Goal: Information Seeking & Learning: Learn about a topic

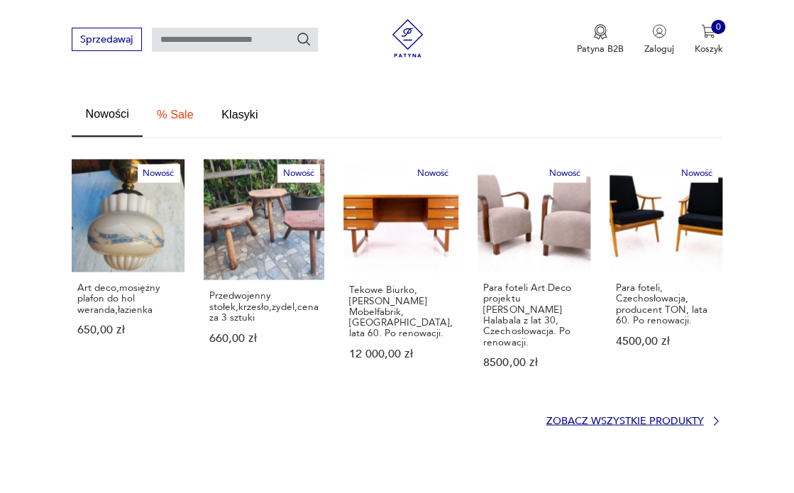
click at [583, 417] on p "Zobacz wszystkie produkty" at bounding box center [625, 421] width 158 height 9
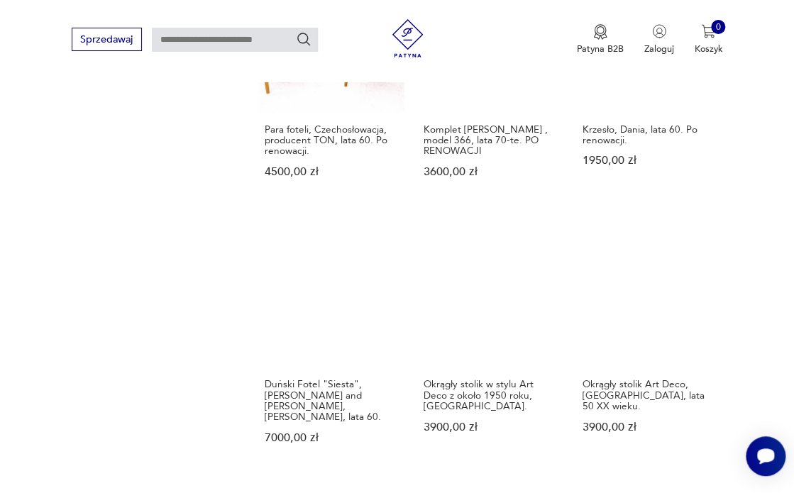
scroll to position [1223, 0]
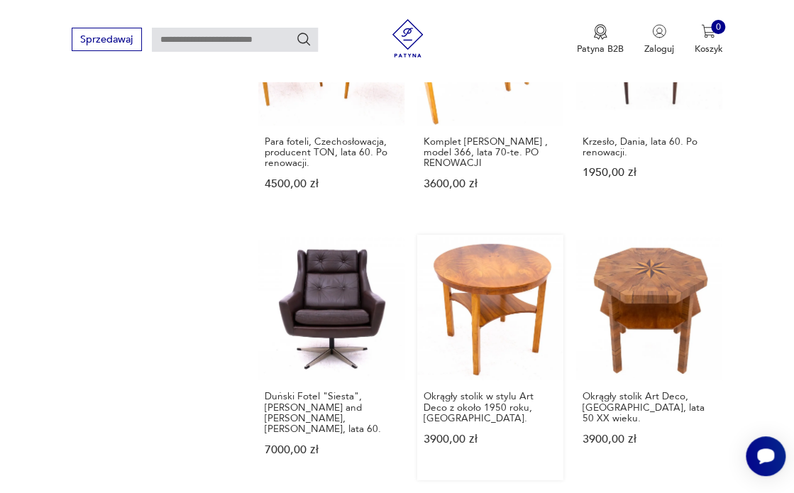
click at [484, 269] on link "Okrągły stolik w stylu Art Deco z około 1950 roku, [GEOGRAPHIC_DATA] 3900,00 zł" at bounding box center [490, 358] width 146 height 246
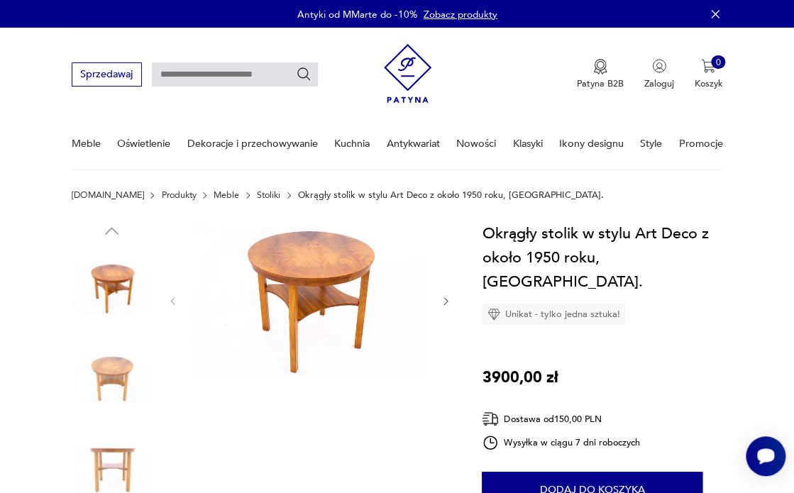
click at [289, 290] on img at bounding box center [309, 300] width 237 height 158
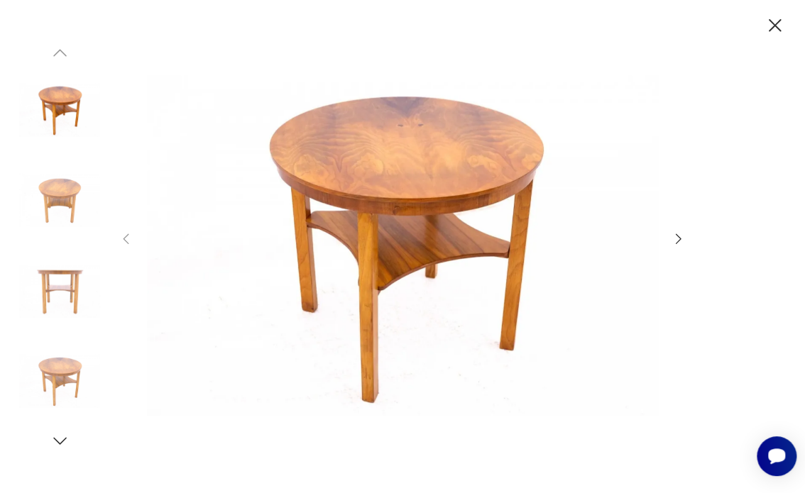
click at [679, 238] on icon "button" at bounding box center [679, 239] width 16 height 16
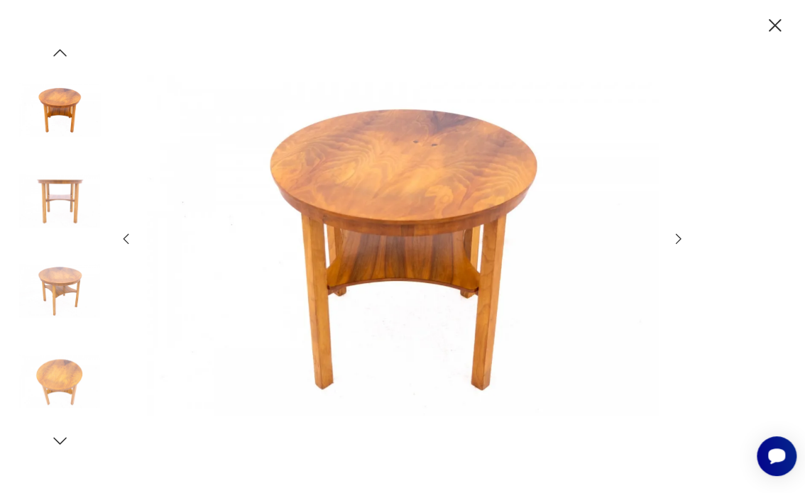
click at [679, 238] on icon "button" at bounding box center [679, 239] width 16 height 16
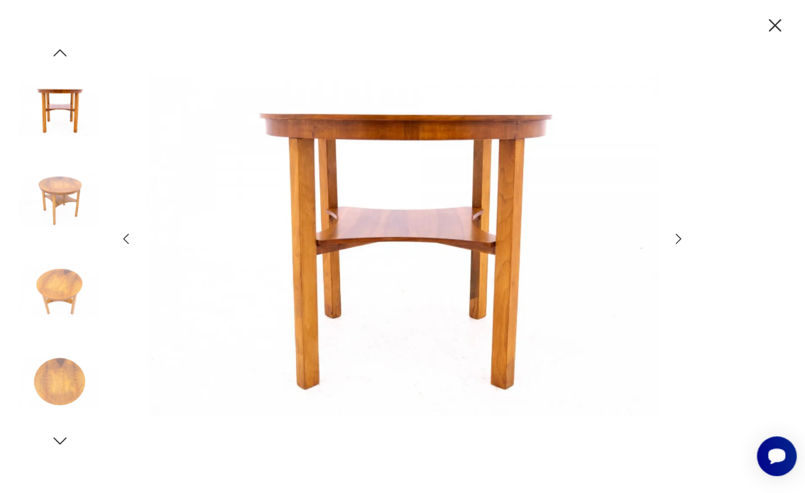
click at [776, 21] on icon "button" at bounding box center [775, 25] width 23 height 23
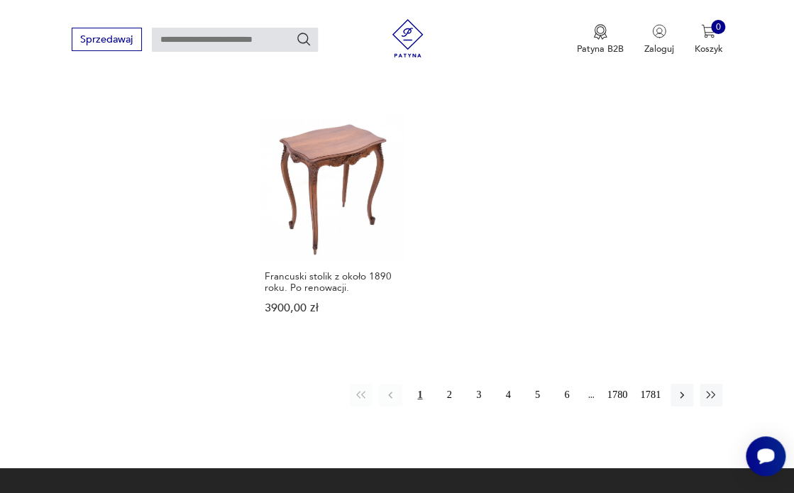
scroll to position [1615, 0]
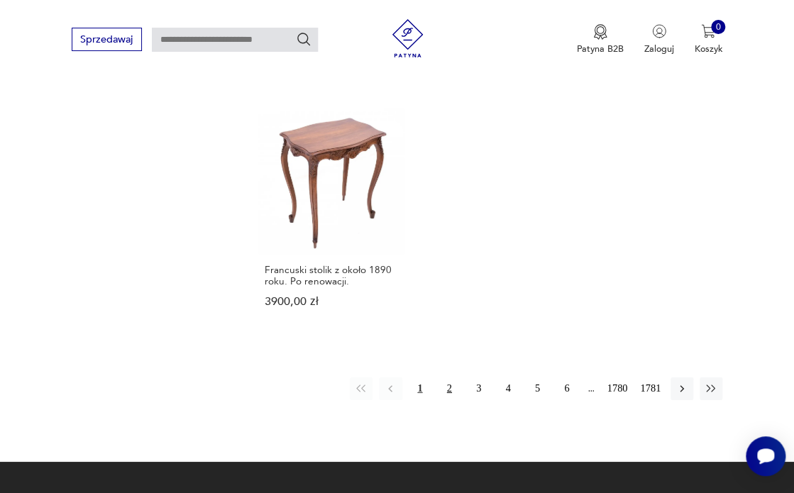
click at [452, 378] on button "2" at bounding box center [449, 389] width 23 height 23
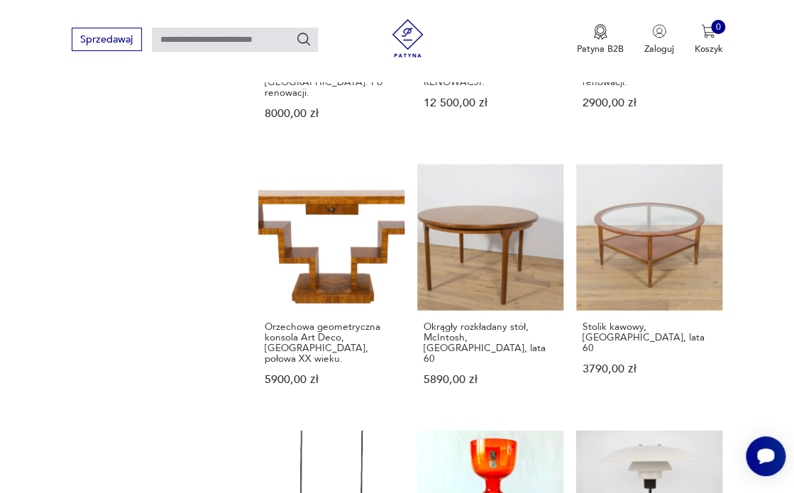
scroll to position [1284, 0]
